Goal: Information Seeking & Learning: Learn about a topic

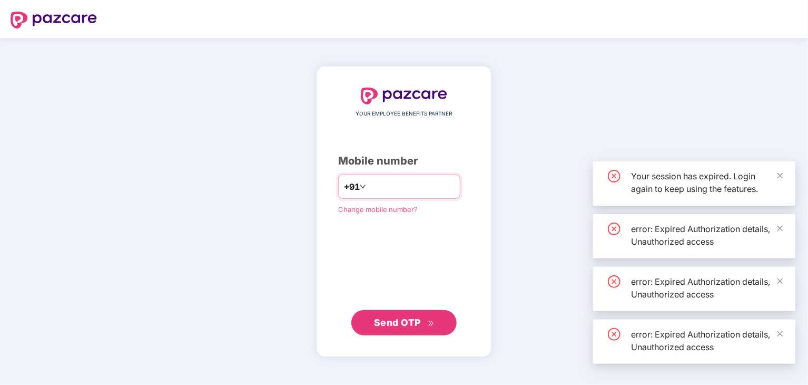
click at [378, 189] on input "number" at bounding box center [411, 186] width 86 height 17
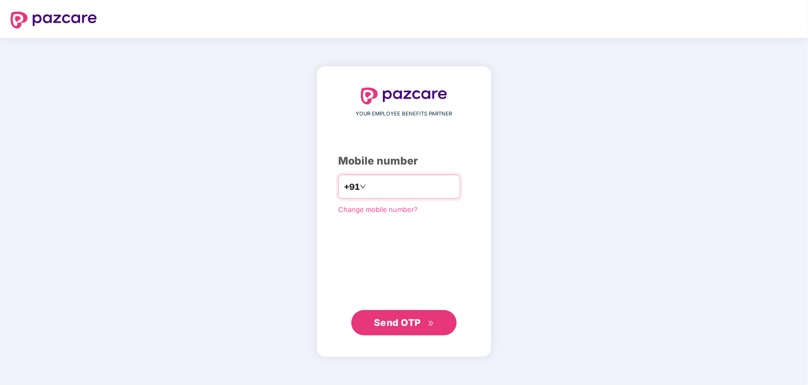
type input "*"
type input "**********"
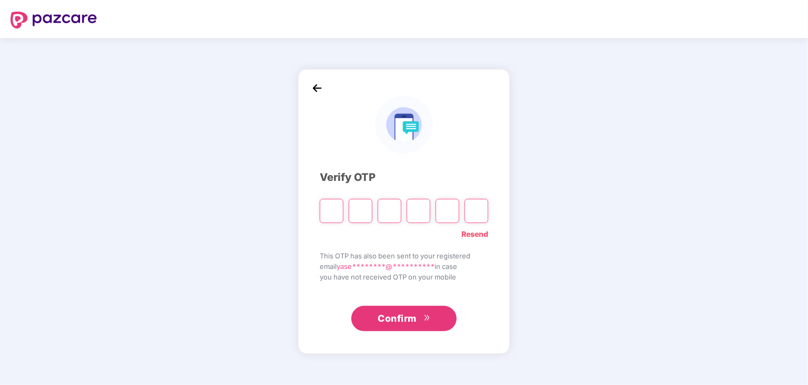
click at [337, 209] on input "Please enter verification code. Digit 1" at bounding box center [332, 211] width 24 height 24
type input "*"
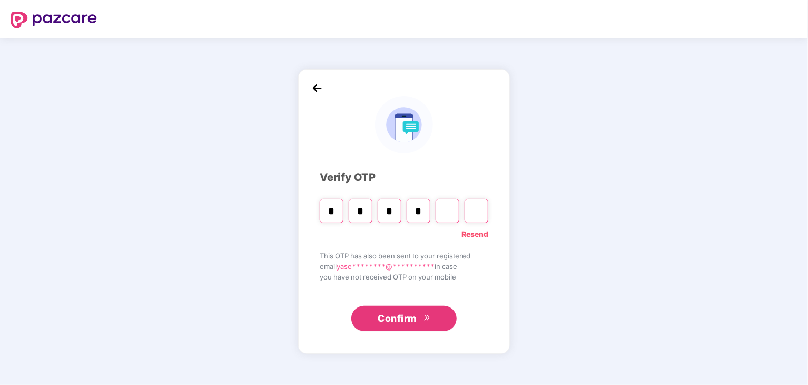
type input "*"
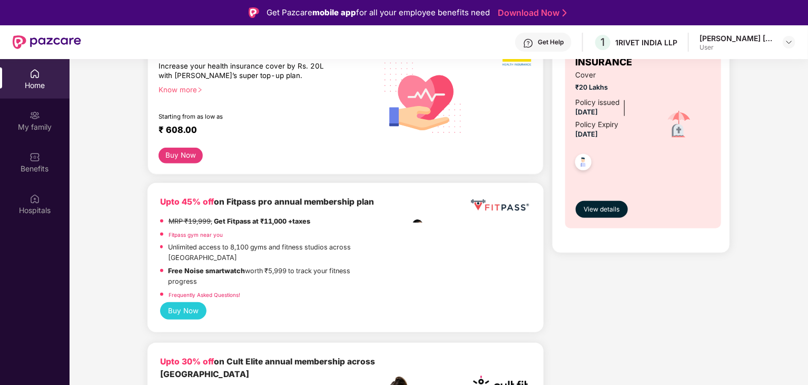
scroll to position [527, 0]
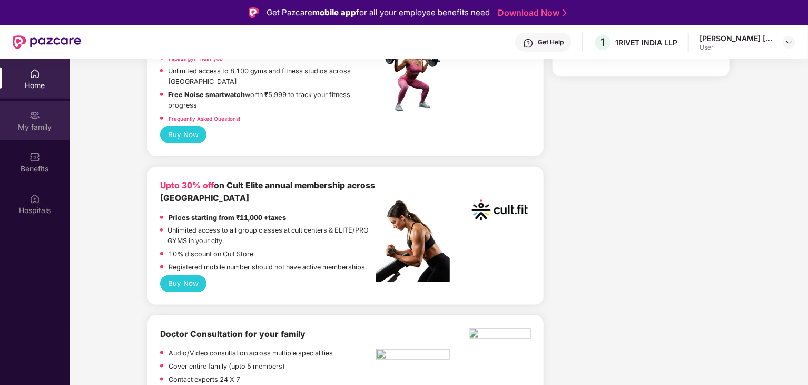
click at [33, 126] on div "My family" at bounding box center [35, 127] width 70 height 11
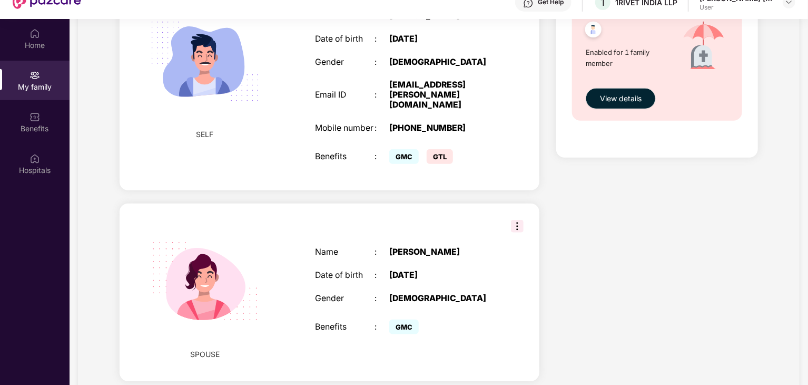
scroll to position [59, 0]
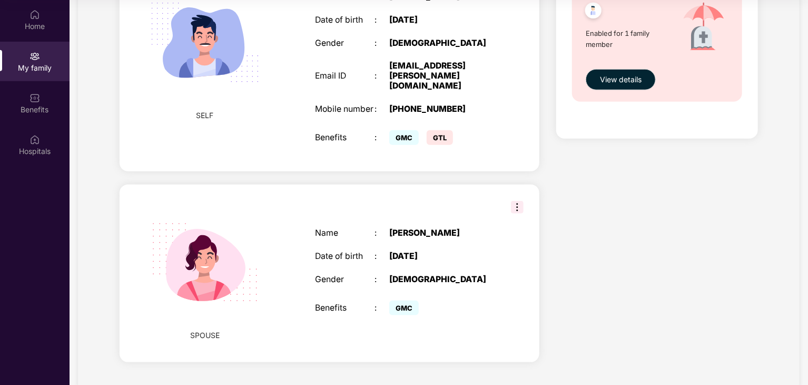
click at [519, 201] on img at bounding box center [517, 207] width 13 height 13
click at [188, 233] on img at bounding box center [205, 262] width 134 height 134
click at [211, 56] on img at bounding box center [205, 42] width 134 height 134
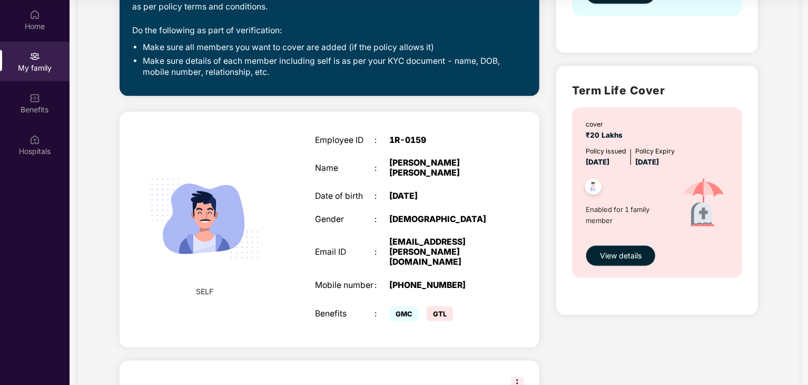
drag, startPoint x: 625, startPoint y: 218, endPoint x: 657, endPoint y: 224, distance: 32.8
click at [657, 224] on span "Enabled for 1 family member" at bounding box center [628, 215] width 84 height 22
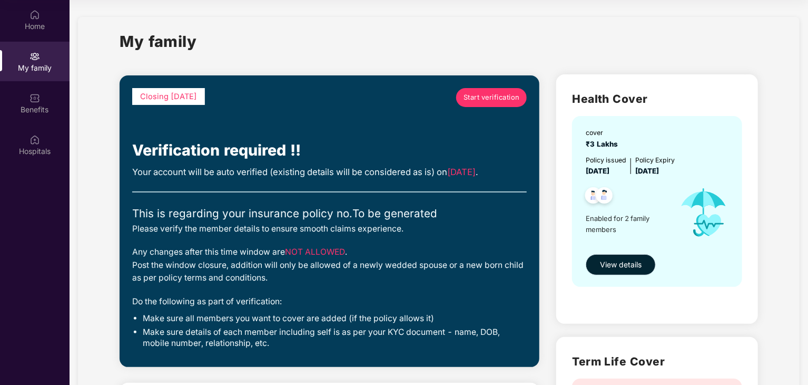
click at [612, 260] on span "View details" at bounding box center [621, 265] width 42 height 12
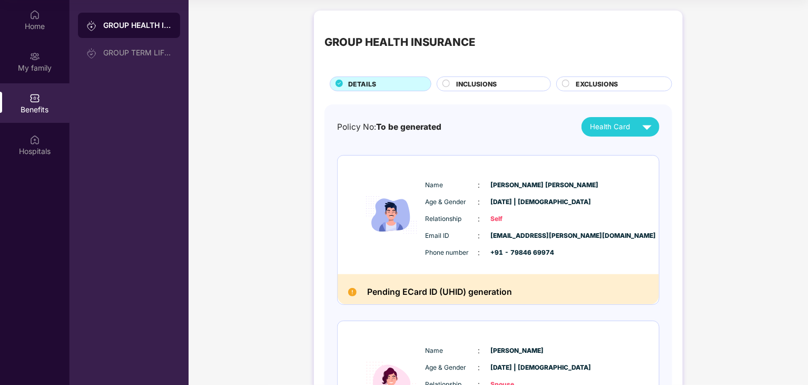
click at [508, 81] on div "INCLUSIONS" at bounding box center [498, 85] width 94 height 12
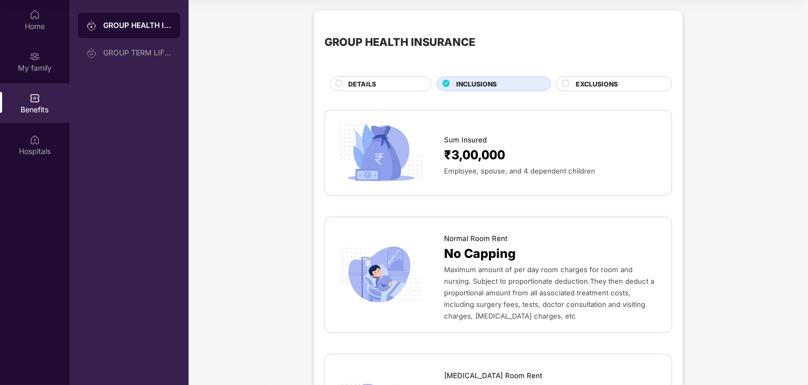
click at [577, 79] on span "EXCLUSIONS" at bounding box center [597, 84] width 42 height 10
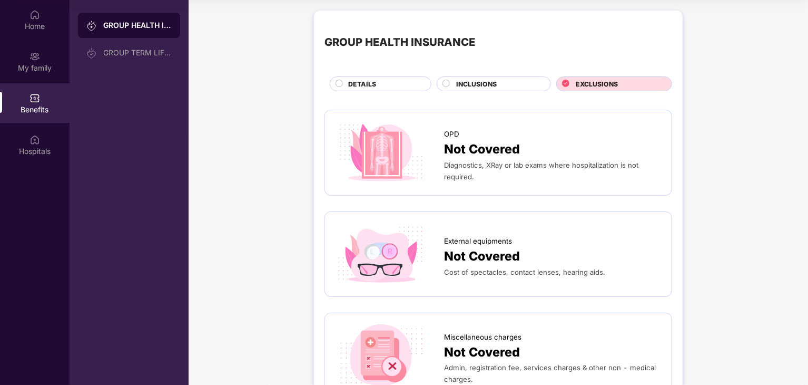
click at [363, 77] on div "DETAILS" at bounding box center [381, 83] width 102 height 15
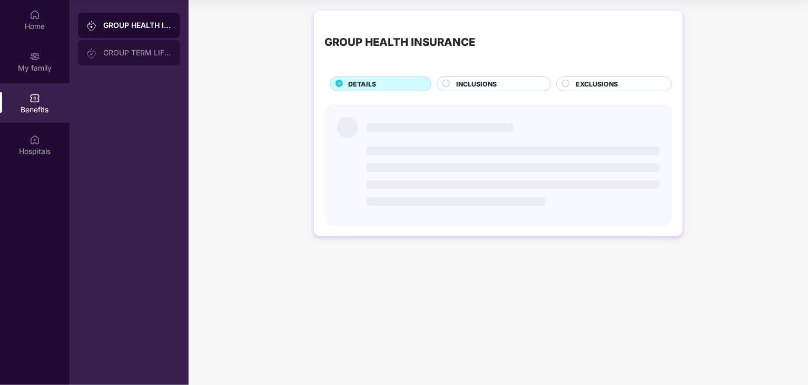
click at [130, 49] on div "GROUP TERM LIFE INSURANCE" at bounding box center [137, 52] width 69 height 8
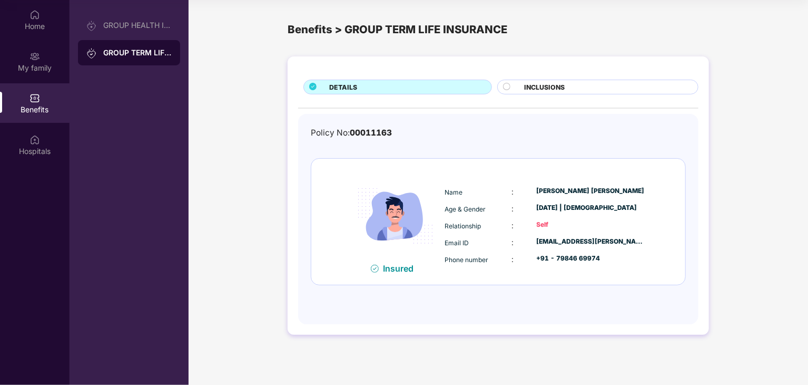
click at [534, 79] on div "DETAILS INCLUSIONS Policy No: 00011163 Insured Name : [PERSON_NAME] [PERSON_NAM…" at bounding box center [499, 195] width 422 height 278
click at [534, 81] on div "INCLUSIONS" at bounding box center [598, 87] width 201 height 15
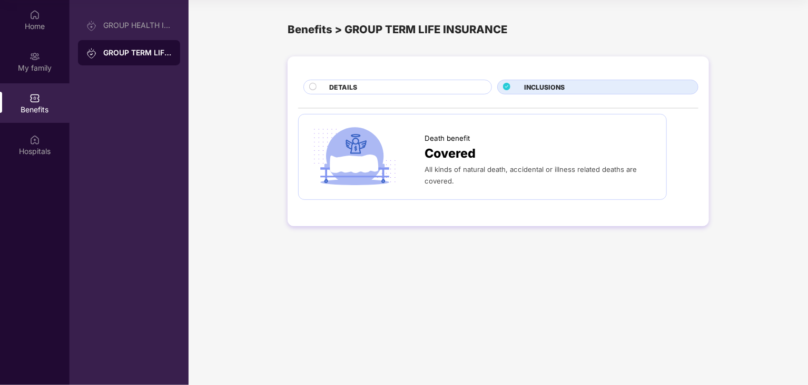
click at [419, 84] on div "DETAILS" at bounding box center [405, 88] width 162 height 12
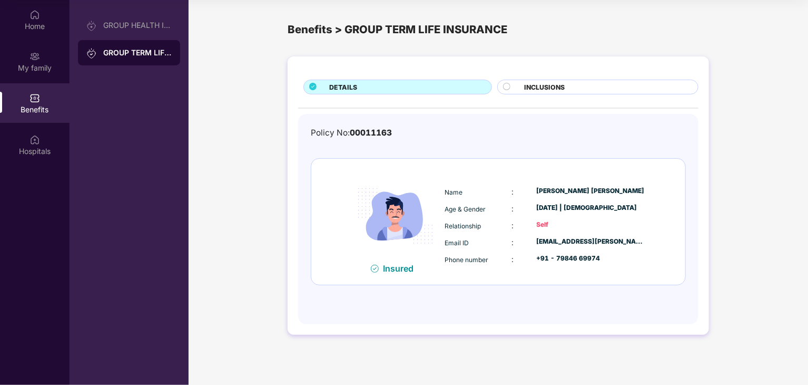
click at [43, 100] on div "Benefits" at bounding box center [35, 103] width 70 height 40
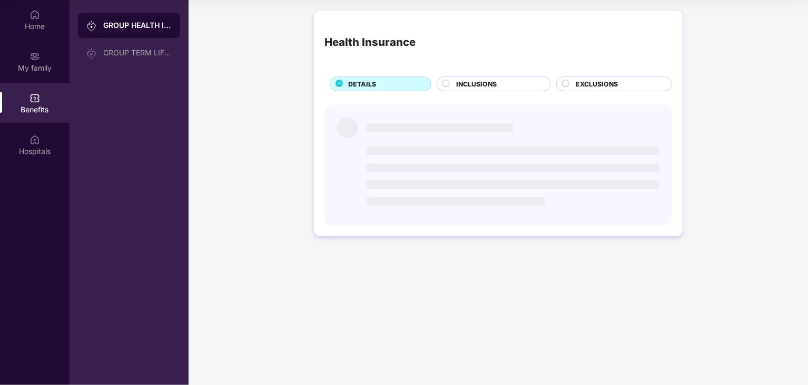
click at [43, 100] on div "Benefits" at bounding box center [35, 103] width 70 height 40
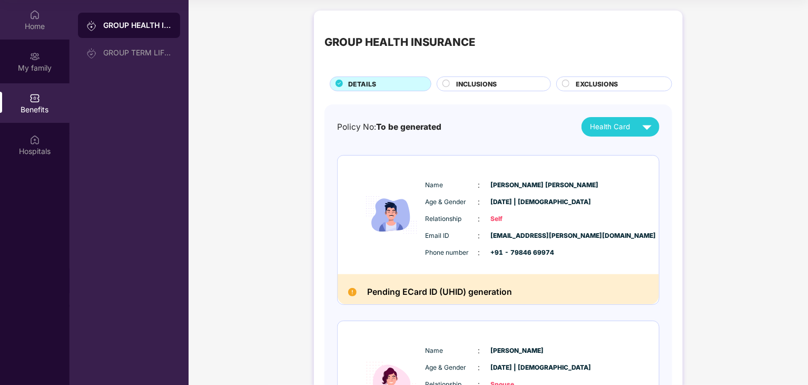
click at [44, 14] on div "Home" at bounding box center [35, 20] width 70 height 40
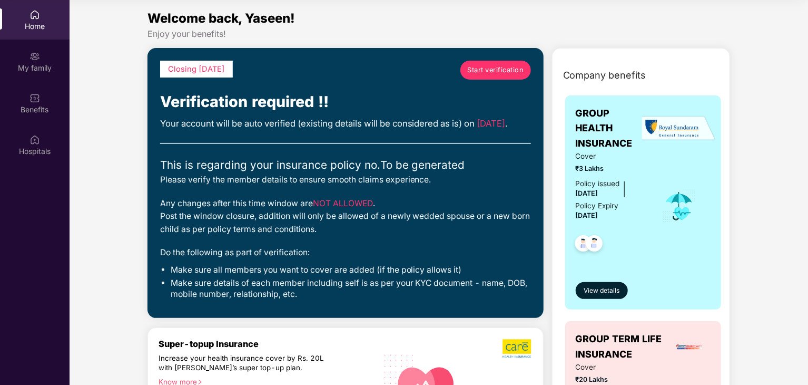
drag, startPoint x: 231, startPoint y: 139, endPoint x: 280, endPoint y: 141, distance: 49.6
click at [280, 130] on div "Your account will be auto verified (existing details will be considered as is) …" at bounding box center [345, 123] width 371 height 14
drag, startPoint x: 192, startPoint y: 216, endPoint x: 377, endPoint y: 247, distance: 188.1
click at [377, 236] on div "Any changes after this time window are NOT ALLOWED . Post the window closure, a…" at bounding box center [345, 216] width 371 height 39
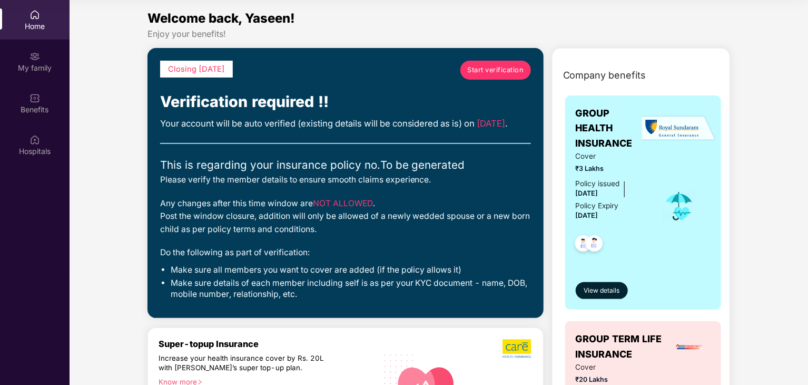
drag, startPoint x: 332, startPoint y: 242, endPoint x: 363, endPoint y: 240, distance: 30.6
click at [363, 236] on div "Any changes after this time window are NOT ALLOWED . Post the window closure, a…" at bounding box center [345, 216] width 371 height 39
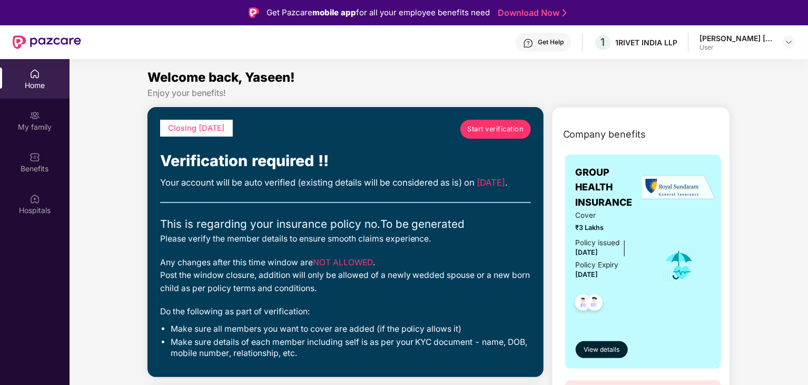
click at [732, 33] on div "[PERSON_NAME] [PERSON_NAME]" at bounding box center [737, 38] width 74 height 10
click at [791, 41] on img at bounding box center [789, 42] width 8 height 8
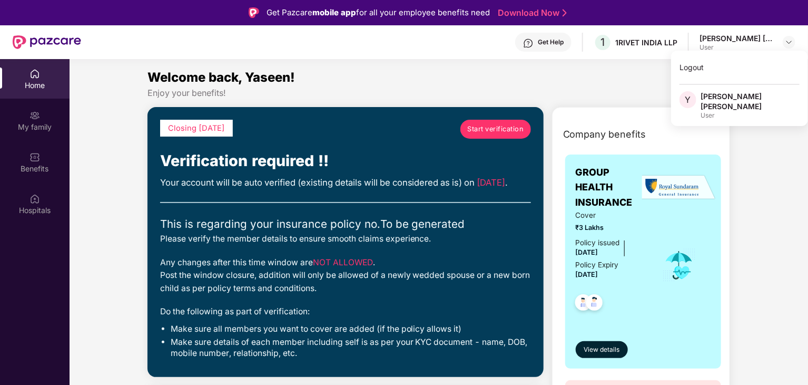
click at [725, 95] on div "[PERSON_NAME] [PERSON_NAME]" at bounding box center [750, 101] width 99 height 20
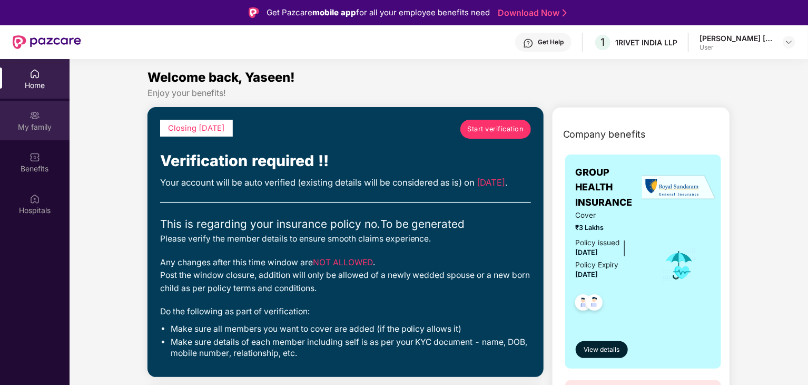
click at [44, 110] on div "My family" at bounding box center [35, 121] width 70 height 40
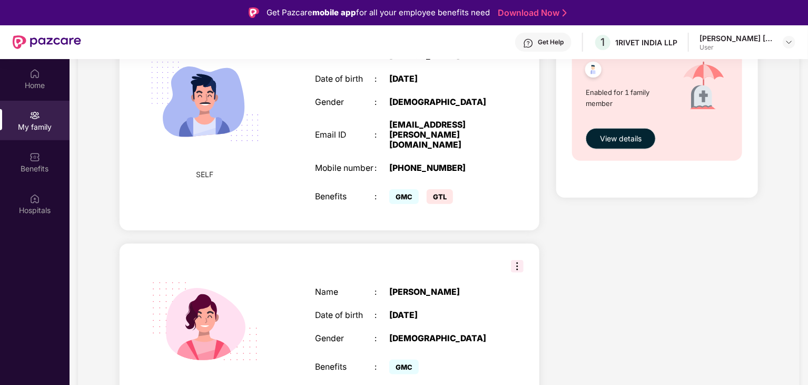
click at [774, 44] on div "[PERSON_NAME] [PERSON_NAME] User" at bounding box center [748, 42] width 96 height 18
click at [793, 38] on img at bounding box center [789, 42] width 8 height 8
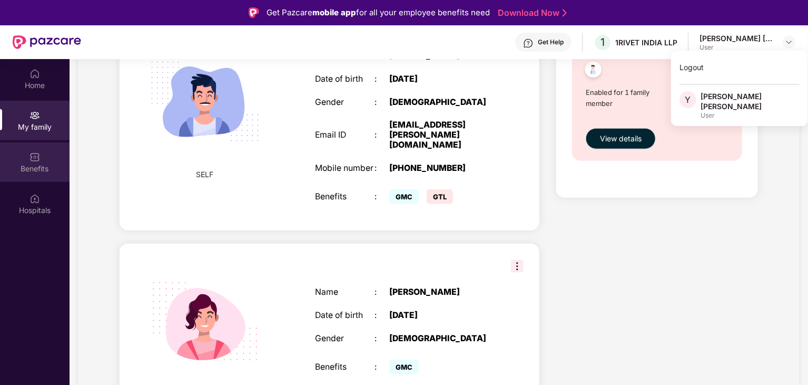
click at [32, 171] on div "Benefits" at bounding box center [35, 168] width 70 height 11
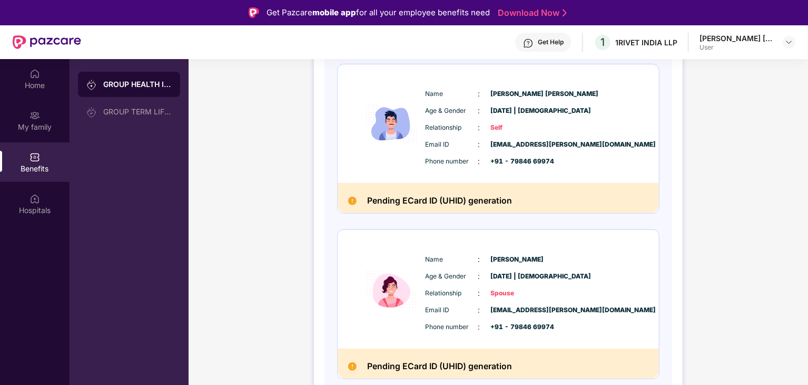
click at [559, 42] on div "Get Help" at bounding box center [551, 42] width 26 height 8
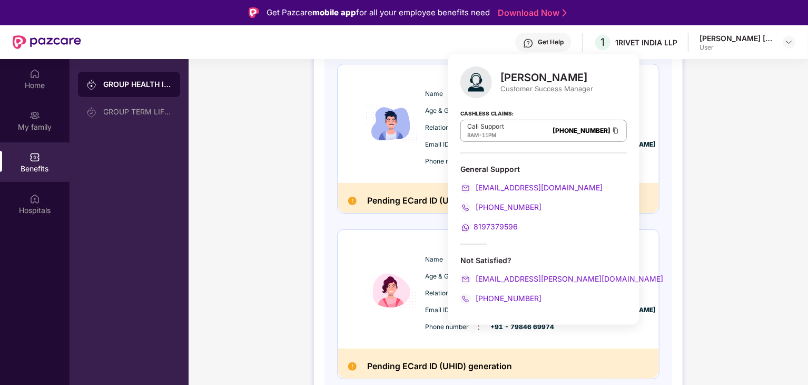
click at [681, 194] on div "GROUP HEALTH INSURANCE DETAILS INCLUSIONS EXCLUSIONS Policy No: To be generated…" at bounding box center [498, 173] width 369 height 509
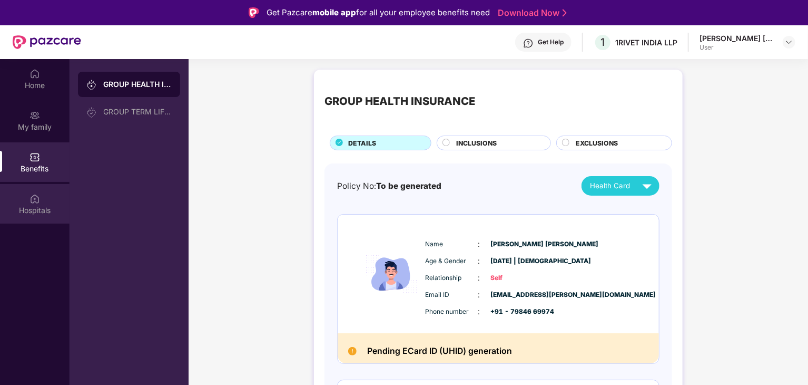
click at [55, 204] on div "Hospitals" at bounding box center [35, 204] width 70 height 40
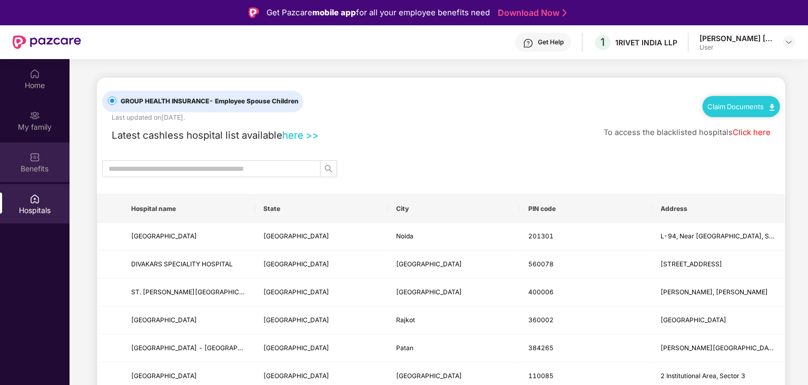
click at [41, 166] on div "Benefits" at bounding box center [35, 168] width 70 height 11
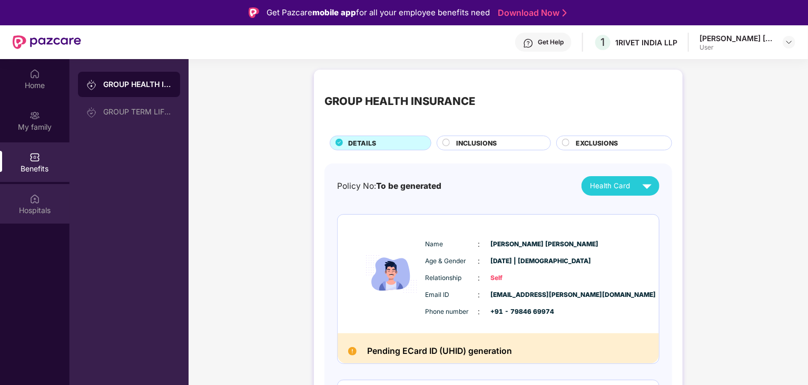
click at [47, 205] on div "Hospitals" at bounding box center [35, 210] width 70 height 11
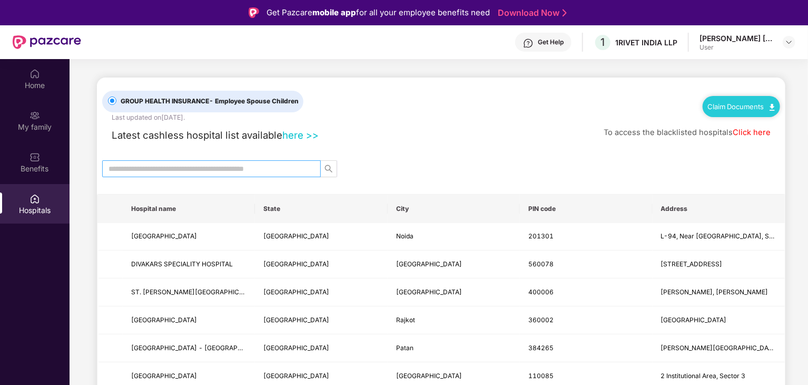
click at [163, 173] on input "text" at bounding box center [208, 169] width 198 height 12
type input "******"
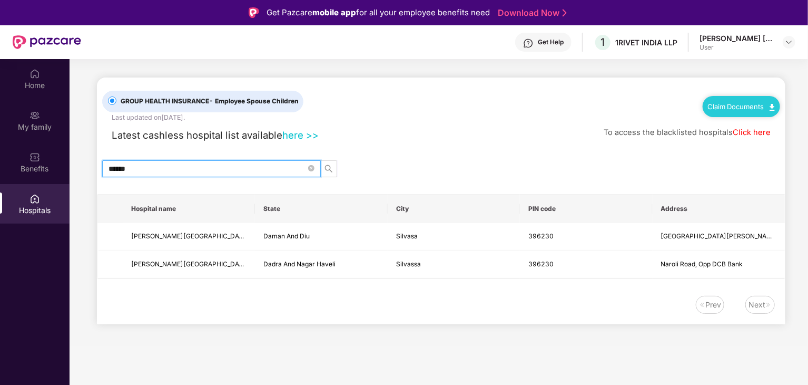
drag, startPoint x: 169, startPoint y: 172, endPoint x: 181, endPoint y: 163, distance: 15.1
click at [181, 163] on input "******" at bounding box center [208, 169] width 198 height 12
type input "****"
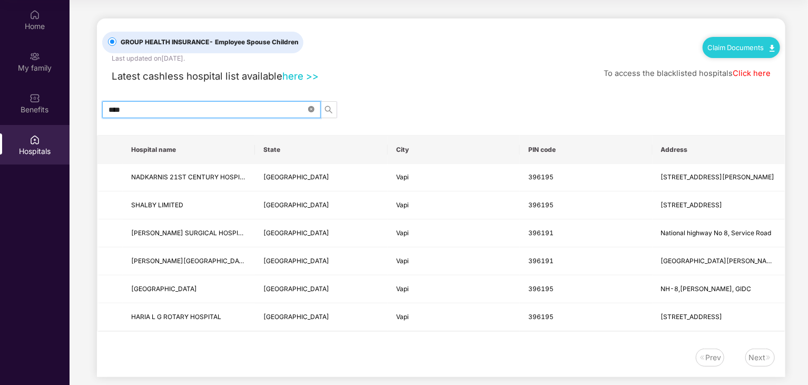
click at [312, 108] on icon "close-circle" at bounding box center [311, 109] width 6 height 6
